Goal: Transaction & Acquisition: Purchase product/service

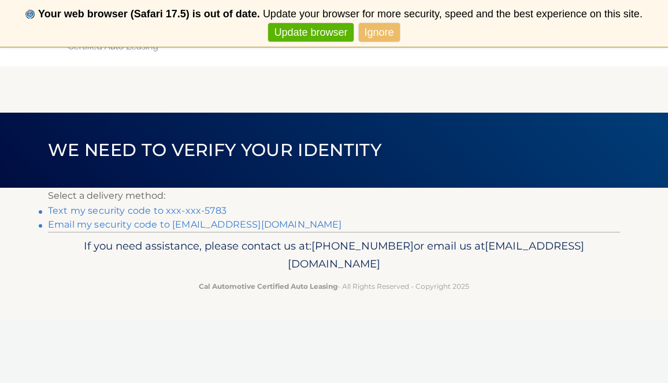
click at [148, 208] on link "Text my security code to xxx-xxx-5783" at bounding box center [137, 210] width 178 height 11
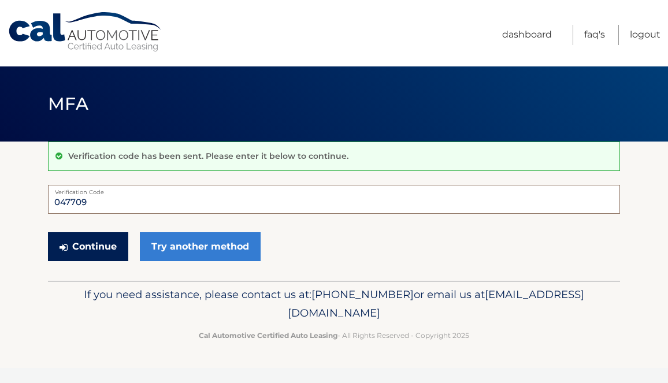
type input "047709"
click at [88, 247] on button "Continue" at bounding box center [88, 246] width 80 height 29
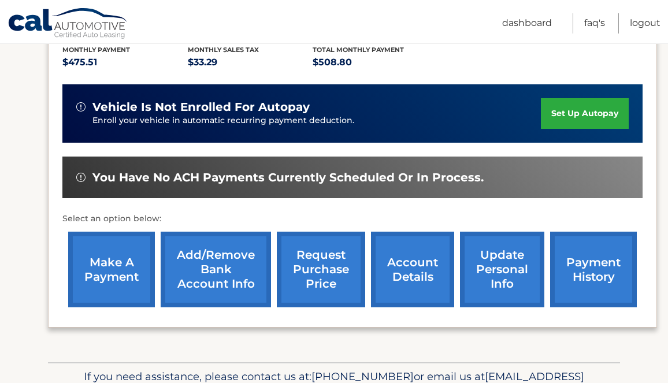
scroll to position [253, 0]
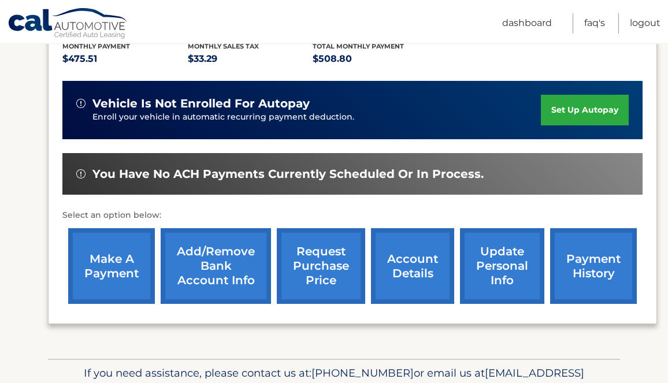
click at [102, 266] on link "make a payment" at bounding box center [111, 266] width 87 height 76
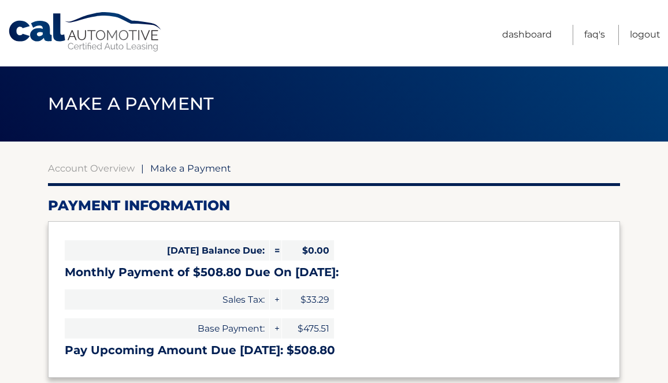
select select "MWVjNTNjN2MtOTIwMS00MmVmLTgxZjItYzBlM2MyZjI5MmEw"
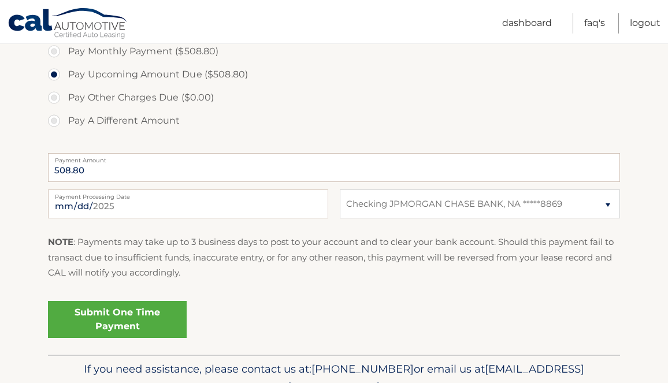
scroll to position [385, 0]
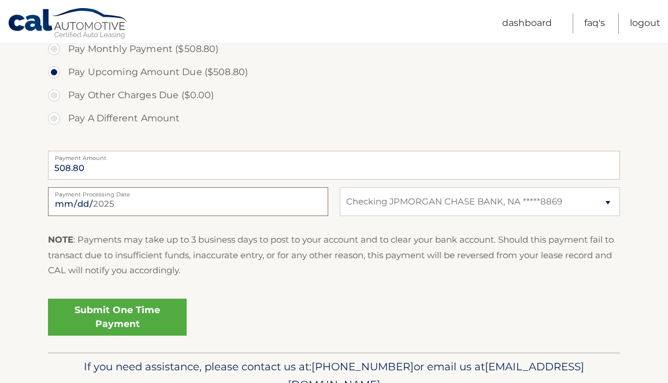
click at [126, 203] on input "2025-09-12" at bounding box center [188, 201] width 280 height 29
type input "2025-09-16"
click at [216, 303] on div "Submit One Time Payment" at bounding box center [334, 315] width 572 height 42
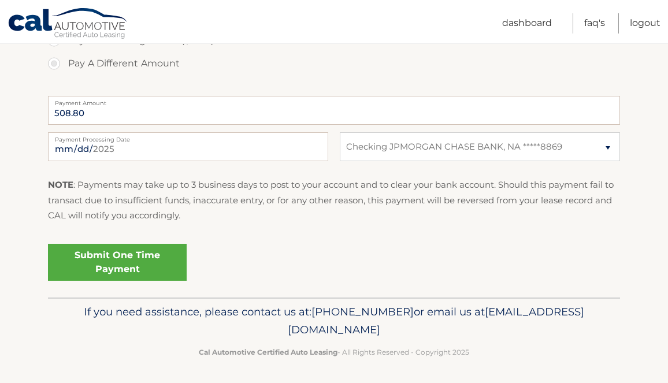
scroll to position [439, 0]
click at [132, 266] on link "Submit One Time Payment" at bounding box center [117, 262] width 139 height 37
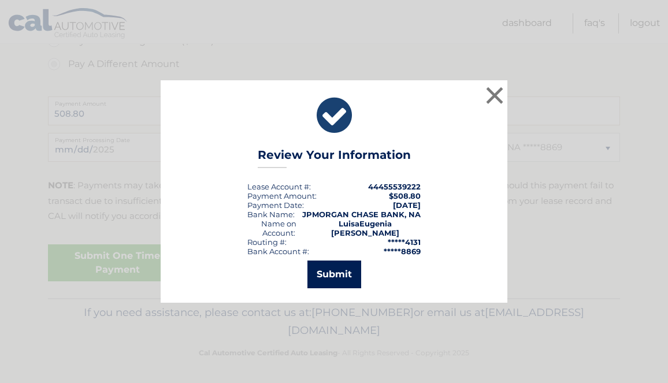
click at [327, 271] on button "Submit" at bounding box center [334, 274] width 54 height 28
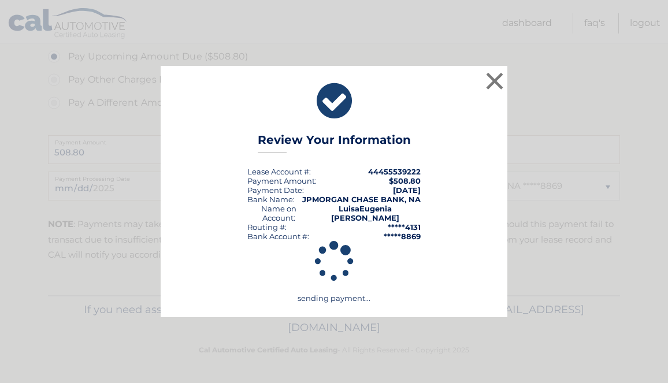
scroll to position [398, 0]
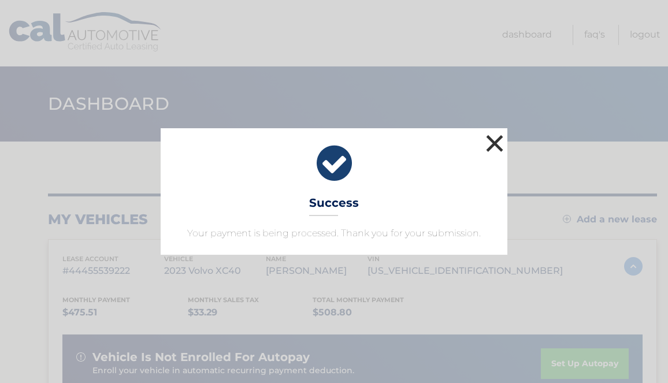
click at [493, 140] on button "×" at bounding box center [494, 143] width 23 height 23
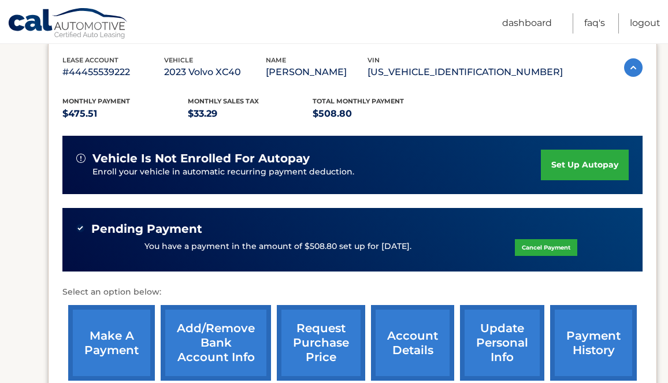
scroll to position [203, 0]
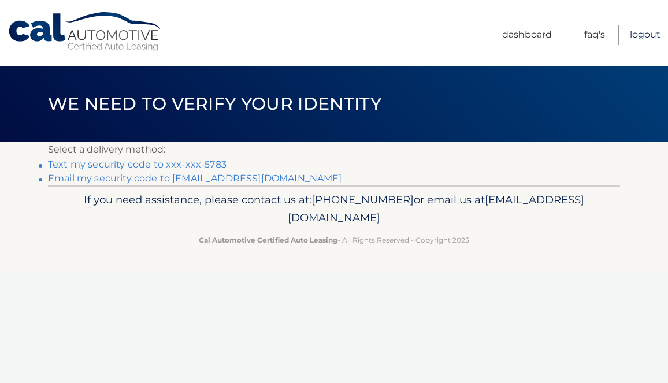
click at [641, 34] on link "Logout" at bounding box center [644, 35] width 31 height 20
